Goal: Information Seeking & Learning: Find specific page/section

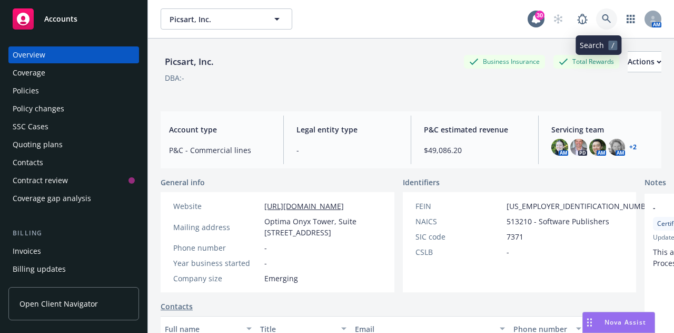
click at [599, 26] on link at bounding box center [607, 18] width 21 height 21
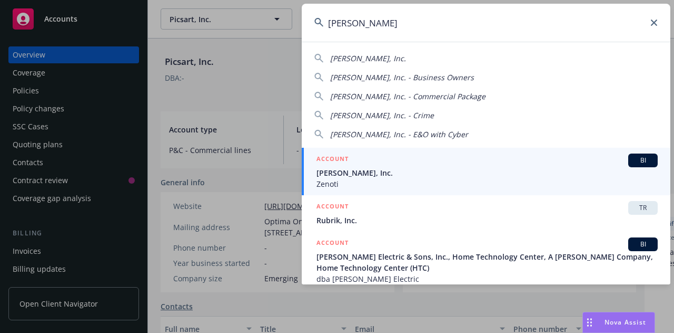
type input "[PERSON_NAME]"
click at [365, 165] on div "ACCOUNT BI" at bounding box center [487, 160] width 341 height 14
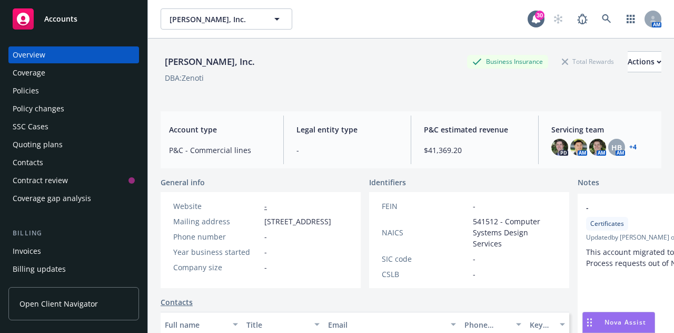
click at [21, 99] on div "Overview Coverage Policies Policy changes SSC Cases Quoting plans Contacts Cont…" at bounding box center [73, 126] width 131 height 160
click at [19, 95] on div "Policies" at bounding box center [26, 90] width 26 height 17
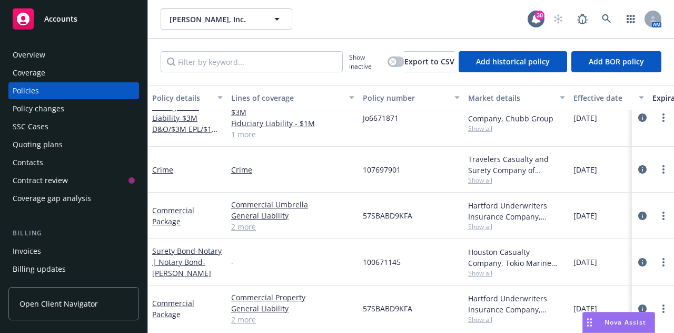
scroll to position [217, 0]
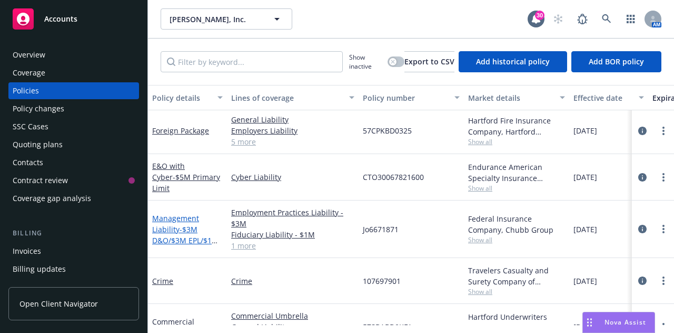
click at [194, 235] on span "- $3M D&O/$3M EPL/$1M FID" at bounding box center [185, 240] width 66 height 32
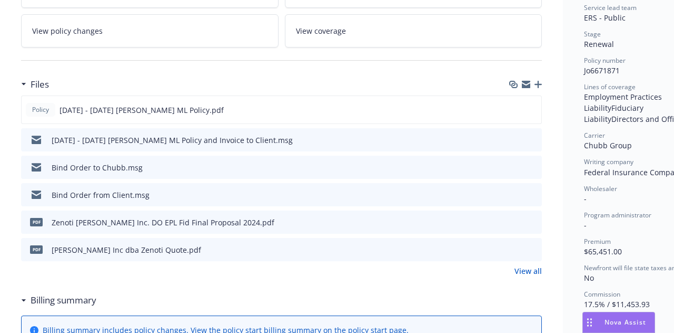
scroll to position [216, 0]
click at [532, 111] on icon "preview file" at bounding box center [531, 108] width 9 height 7
